Goal: Find specific page/section

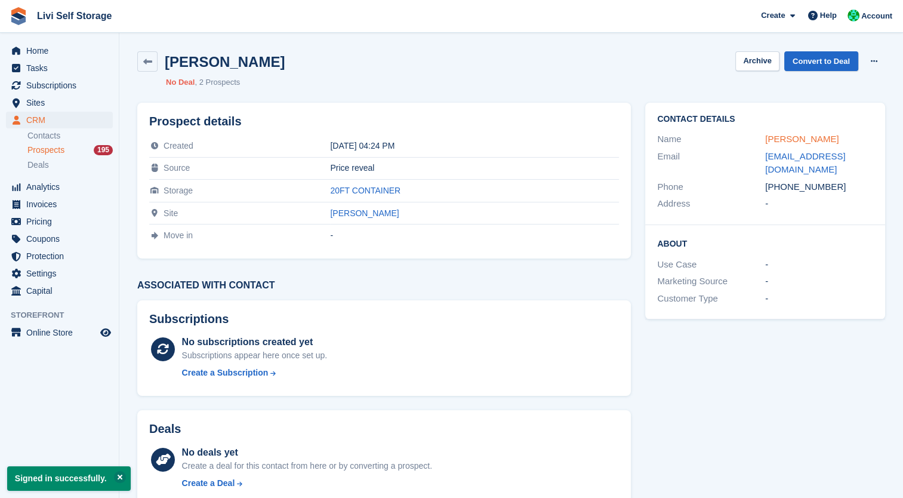
click at [783, 143] on link "[PERSON_NAME]" at bounding box center [801, 139] width 73 height 10
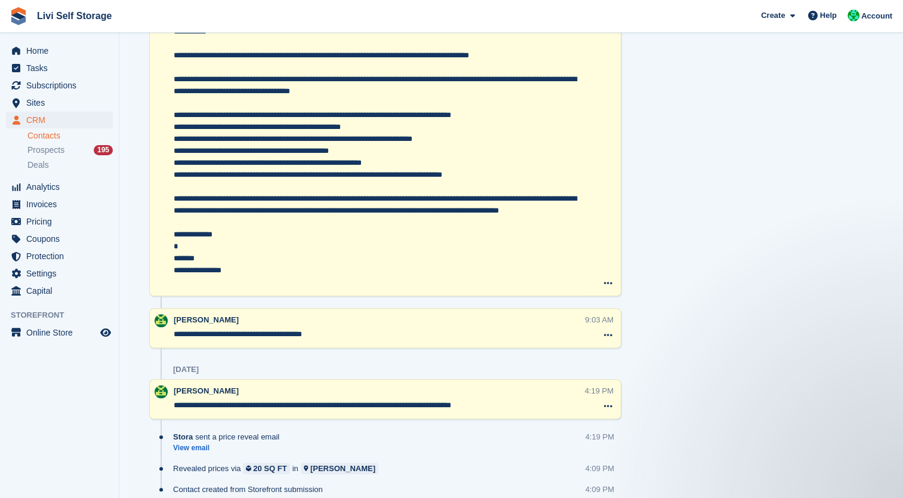
scroll to position [763, 0]
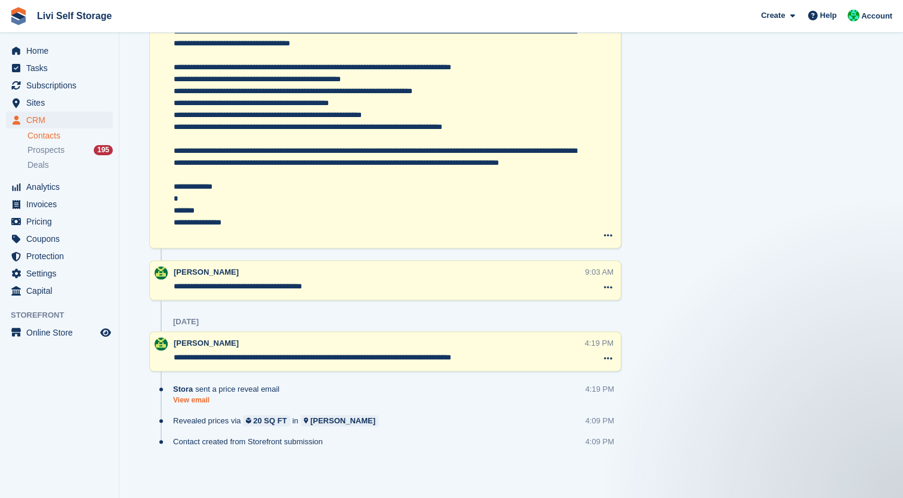
click at [195, 400] on link "View email" at bounding box center [229, 400] width 112 height 10
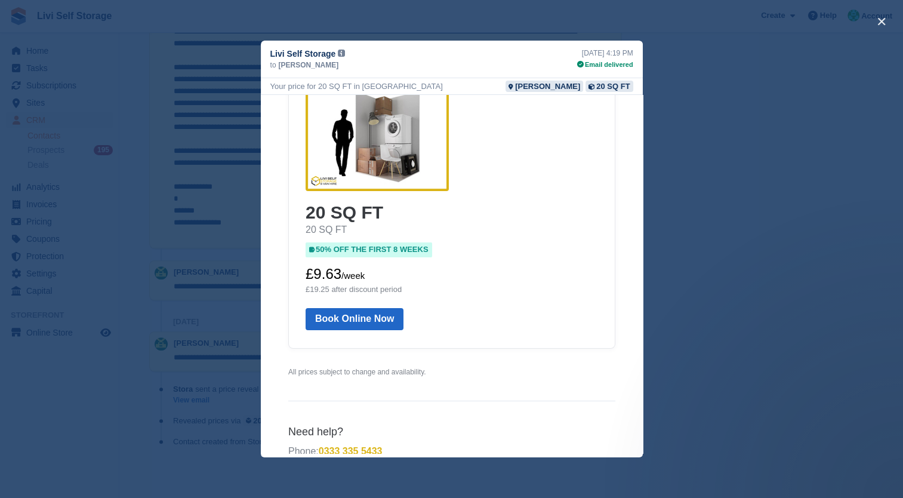
scroll to position [189, 0]
click at [839, 383] on div "close" at bounding box center [451, 249] width 903 height 498
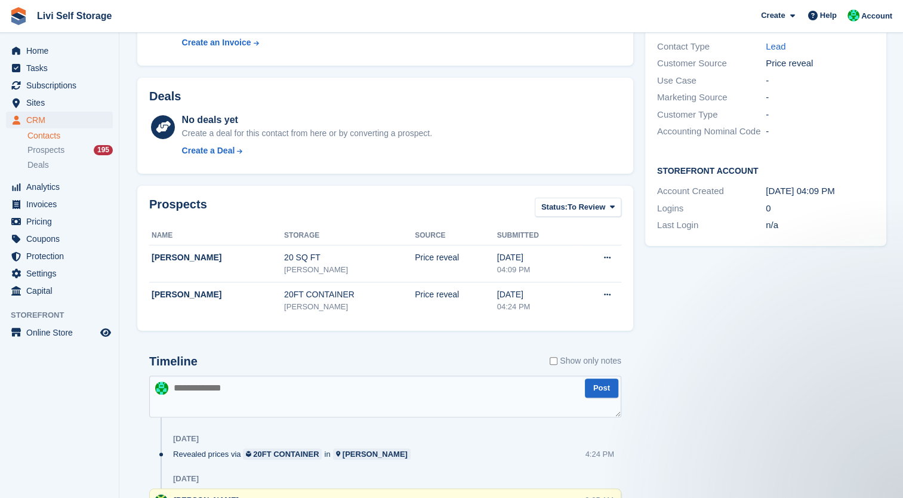
scroll to position [0, 0]
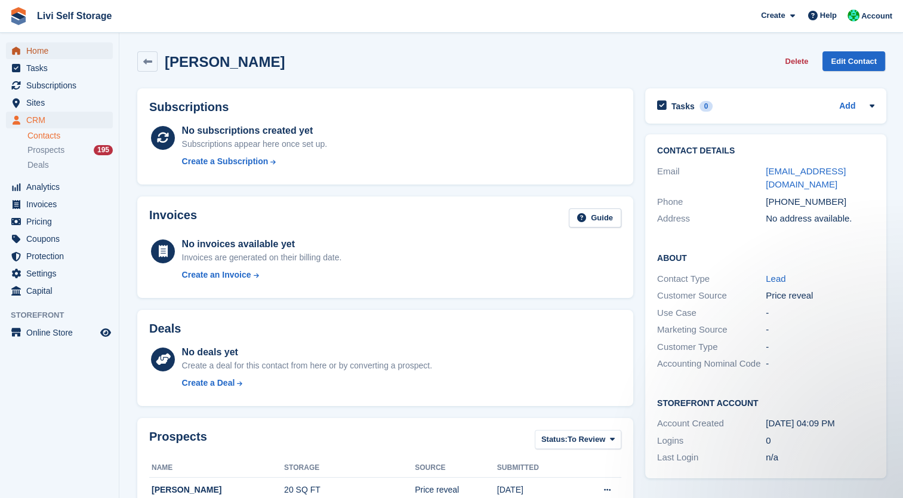
click at [45, 57] on span "Home" at bounding box center [62, 50] width 72 height 17
